Goal: Obtain resource: Download file/media

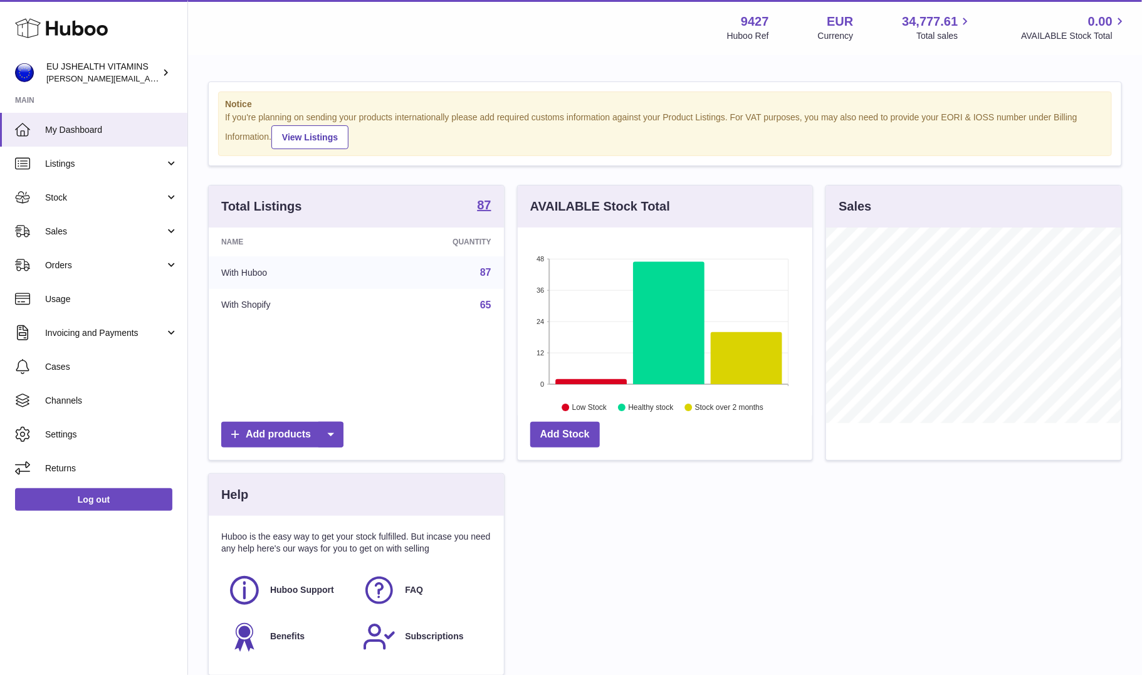
scroll to position [196, 295]
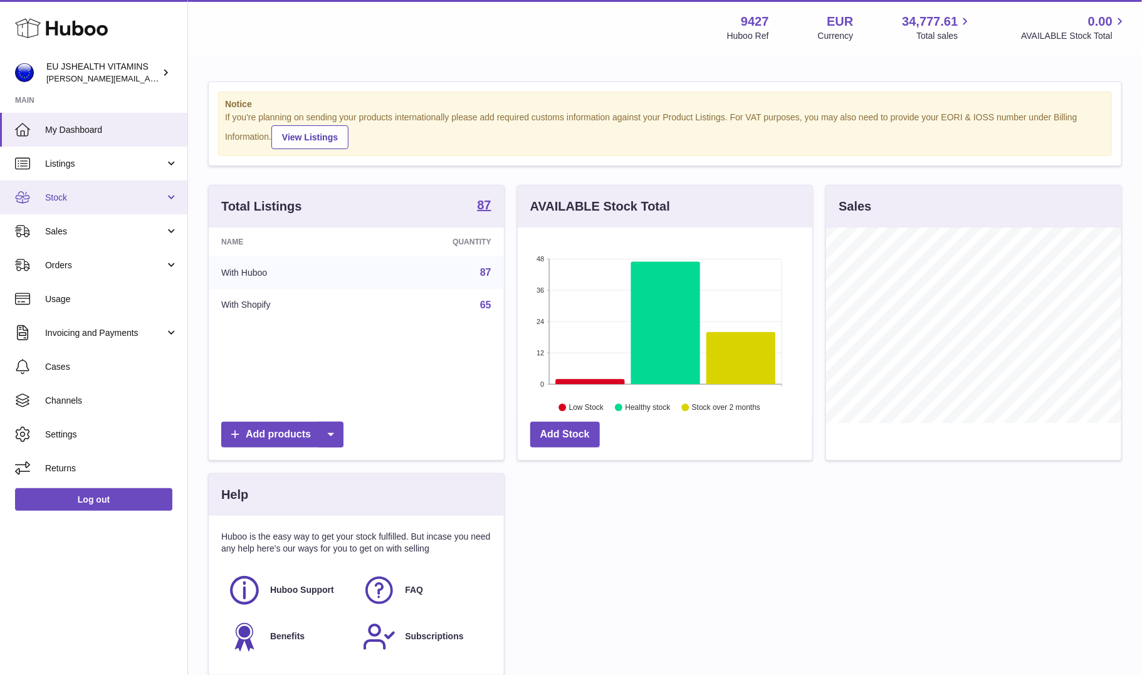
click at [94, 185] on link "Stock" at bounding box center [93, 197] width 187 height 34
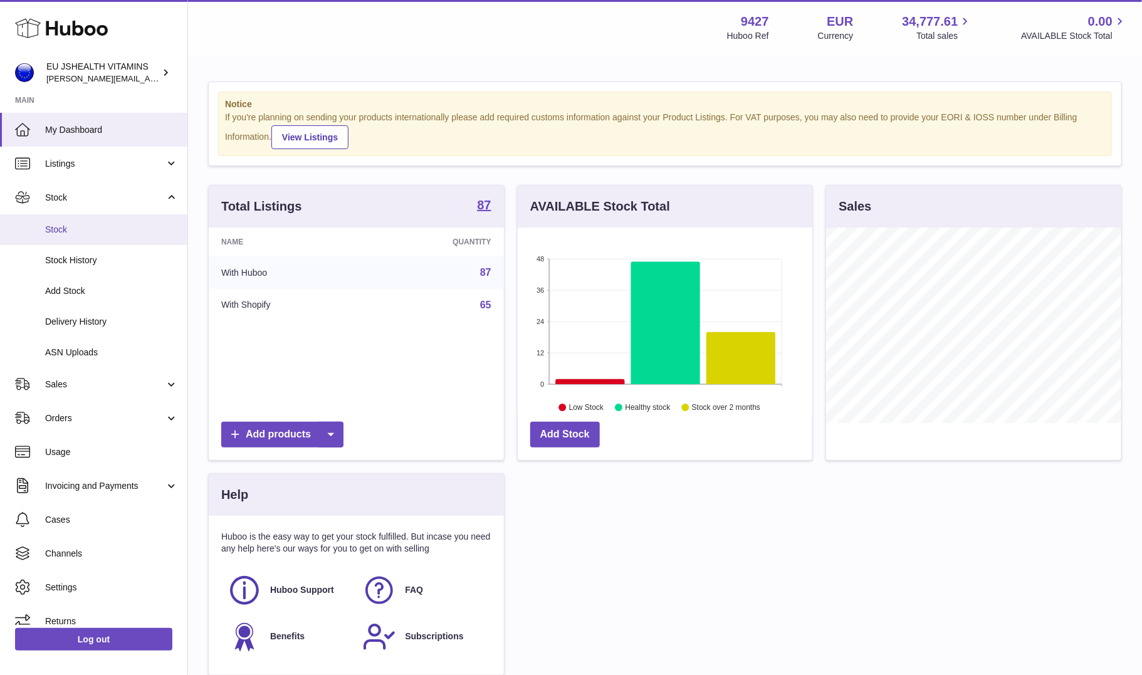
click at [81, 224] on span "Stock" at bounding box center [111, 230] width 133 height 12
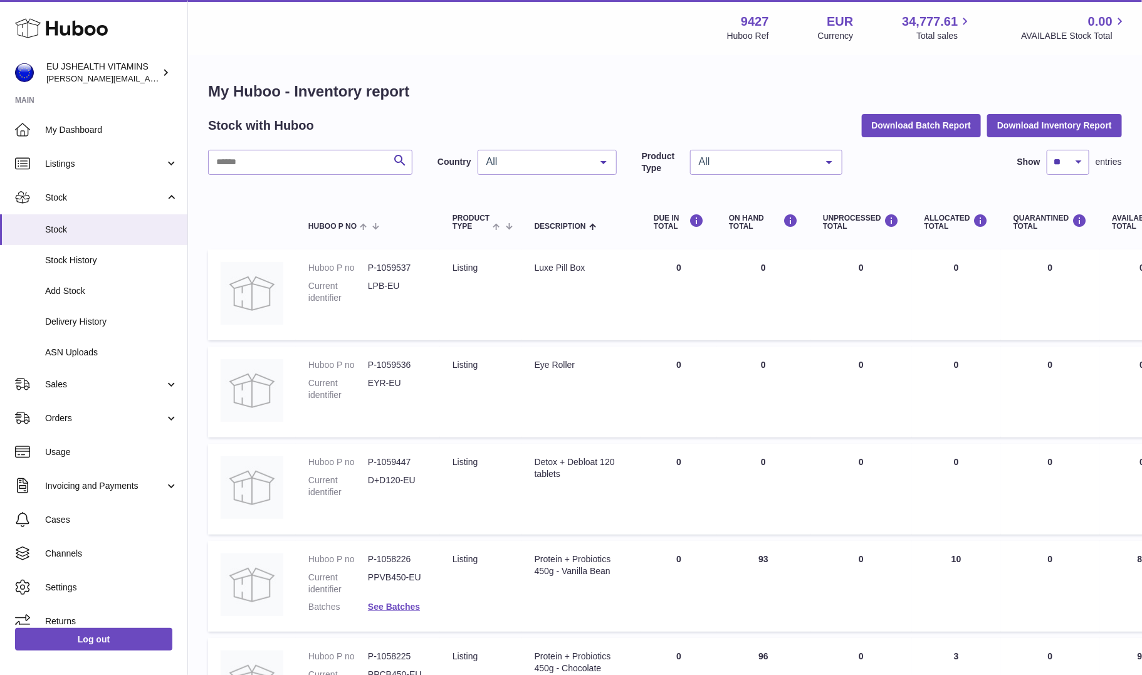
click at [1046, 140] on div "My Huboo - Inventory report Stock with Huboo Download Batch Report Download Inv…" at bounding box center [665, 669] width 914 height 1176
click at [1046, 130] on button "Download Inventory Report" at bounding box center [1054, 125] width 135 height 23
click at [127, 635] on link "Log out" at bounding box center [93, 639] width 157 height 23
